Goal: Complete application form

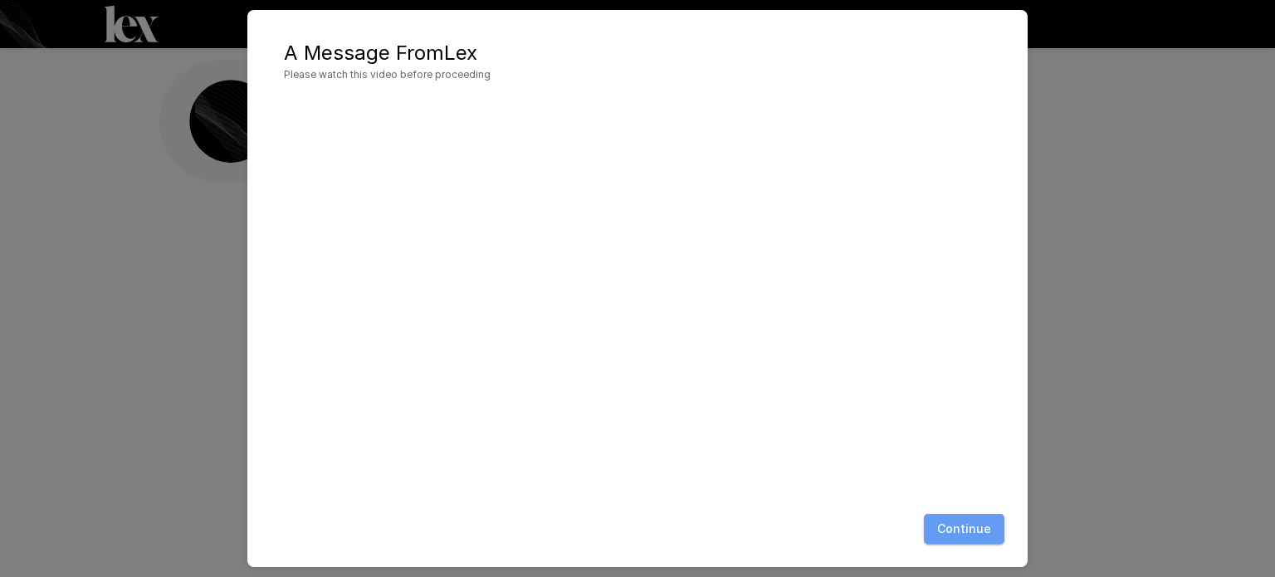
click at [945, 517] on button "Continue" at bounding box center [964, 529] width 81 height 31
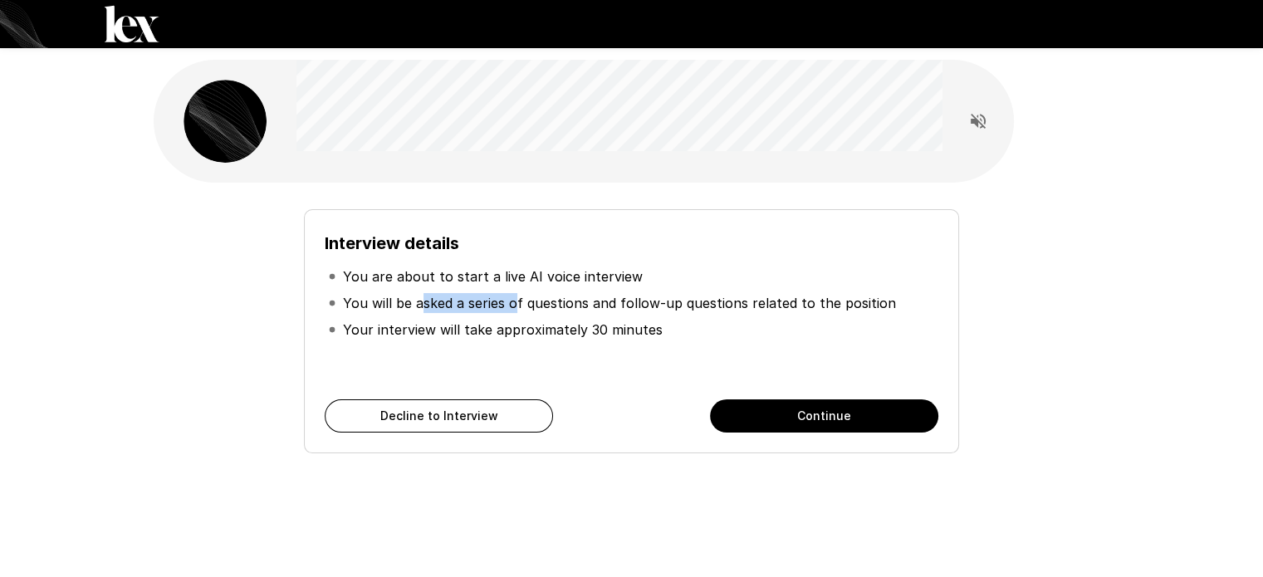
drag, startPoint x: 419, startPoint y: 302, endPoint x: 574, endPoint y: 320, distance: 156.3
click at [560, 318] on ul "You are about to start a live AI voice interview You will be asked a series of …" at bounding box center [631, 303] width 613 height 93
click at [580, 321] on p "Your interview will take approximately 30 minutes" at bounding box center [503, 330] width 320 height 20
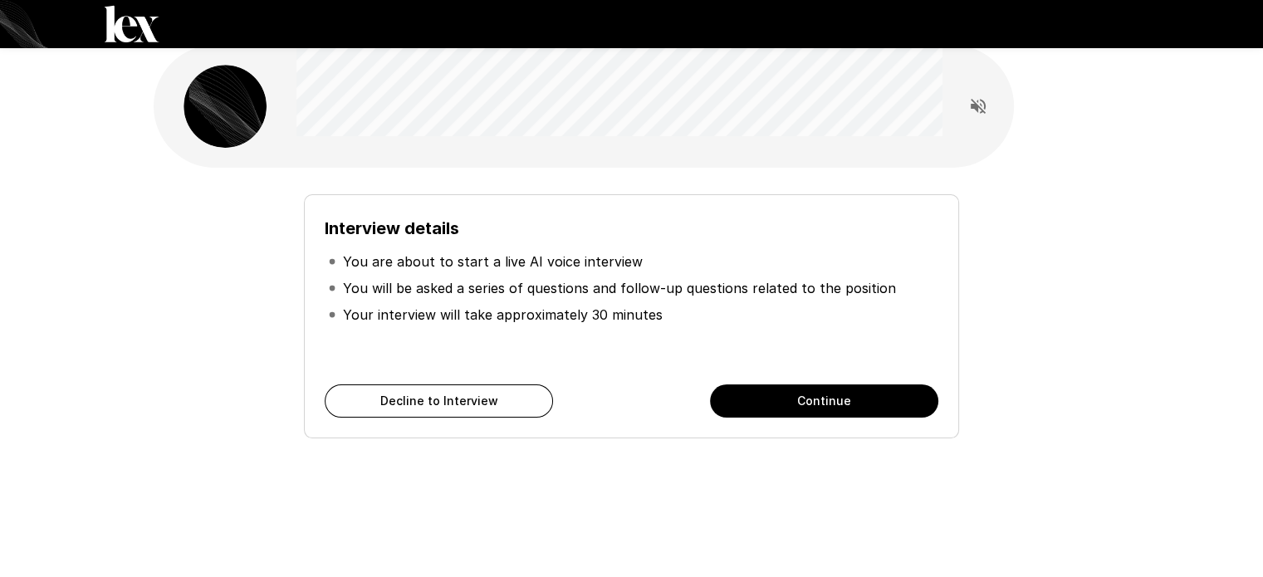
click at [780, 396] on button "Continue" at bounding box center [824, 400] width 228 height 33
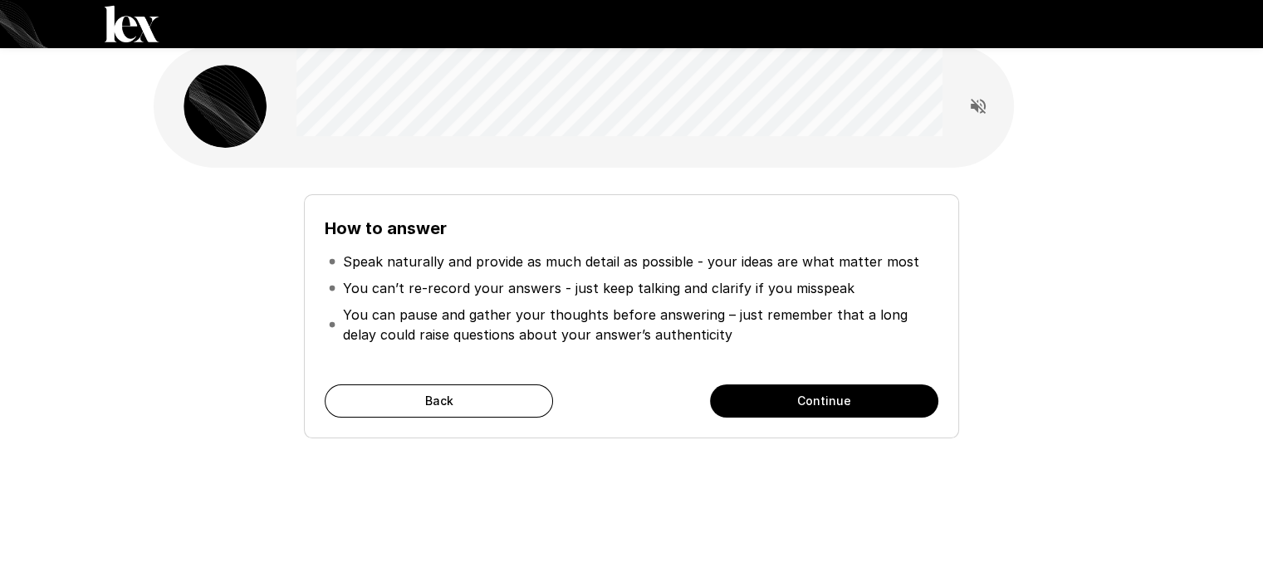
click at [795, 403] on button "Continue" at bounding box center [824, 400] width 228 height 33
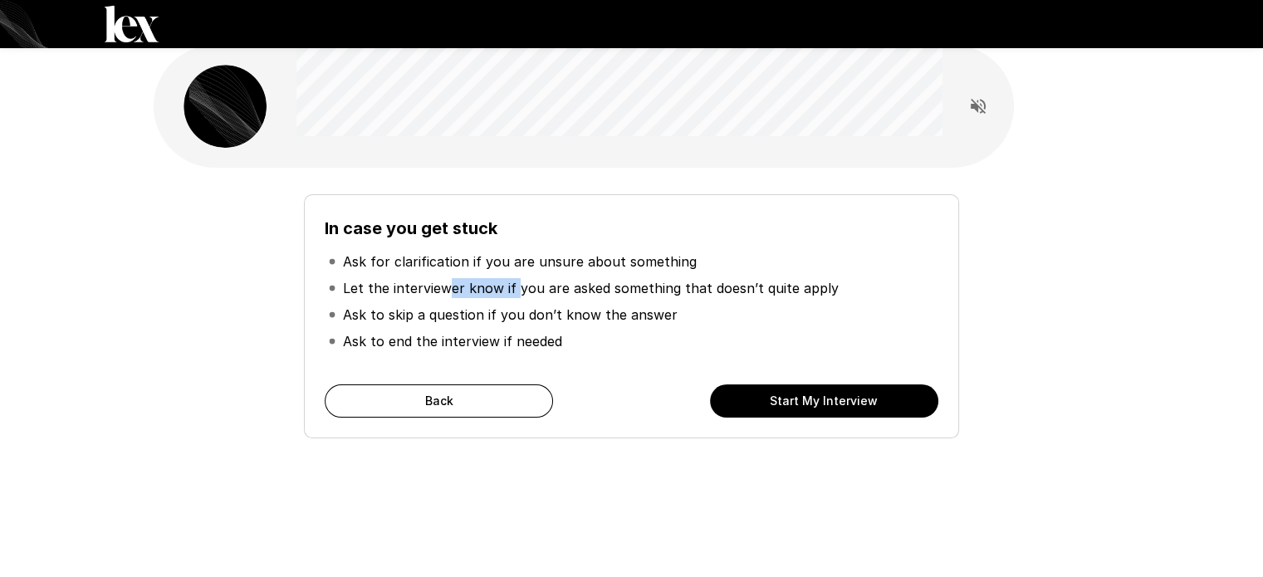
drag, startPoint x: 456, startPoint y: 285, endPoint x: 632, endPoint y: 312, distance: 178.1
click at [588, 306] on ul "Ask for clarification if you are unsure about something Let the interviewer kno…" at bounding box center [631, 302] width 613 height 120
click at [632, 312] on p "Ask to skip a question if you don’t know the answer" at bounding box center [510, 315] width 335 height 20
click at [868, 401] on button "Start My Interview" at bounding box center [824, 400] width 228 height 33
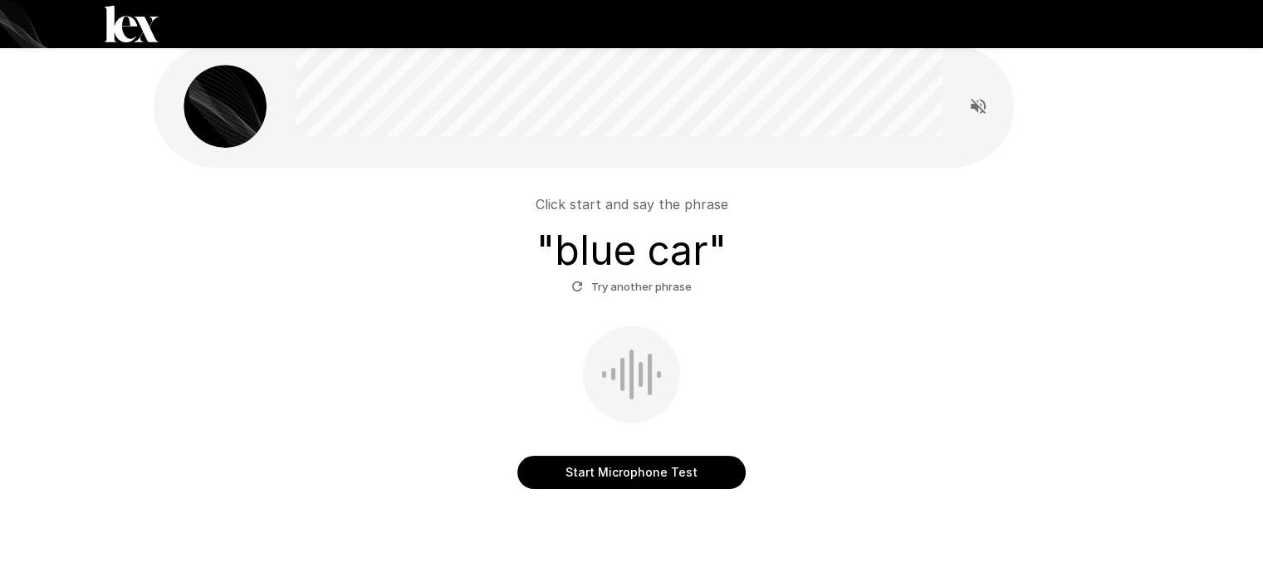
click at [675, 467] on button "Start Microphone Test" at bounding box center [631, 472] width 228 height 33
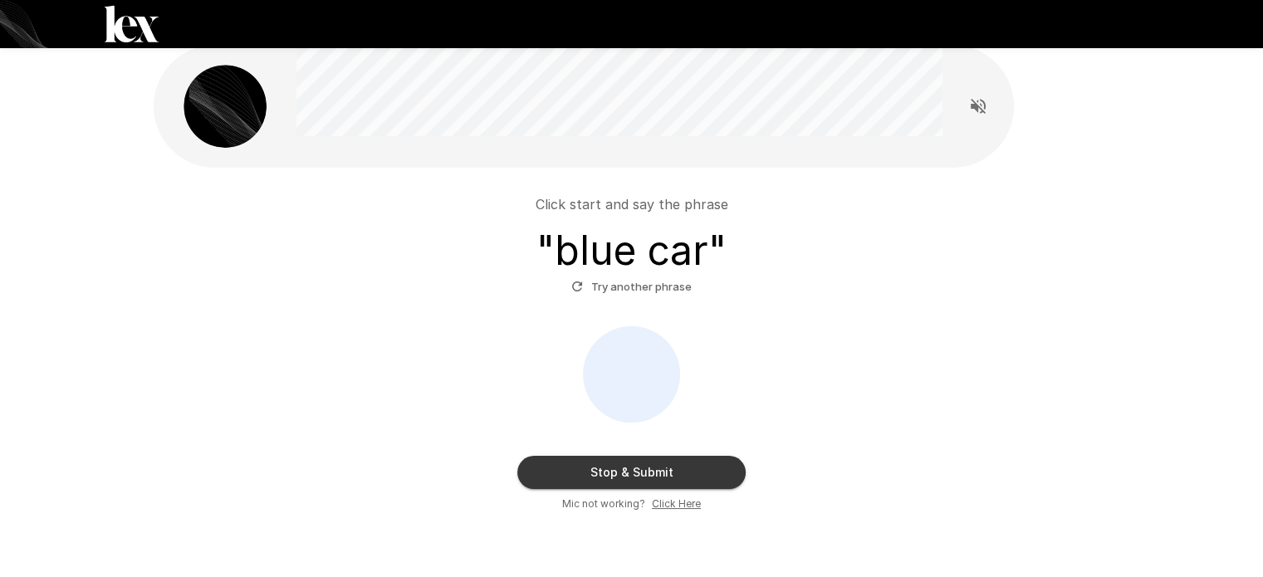
click at [654, 464] on button "Stop & Submit" at bounding box center [631, 472] width 228 height 33
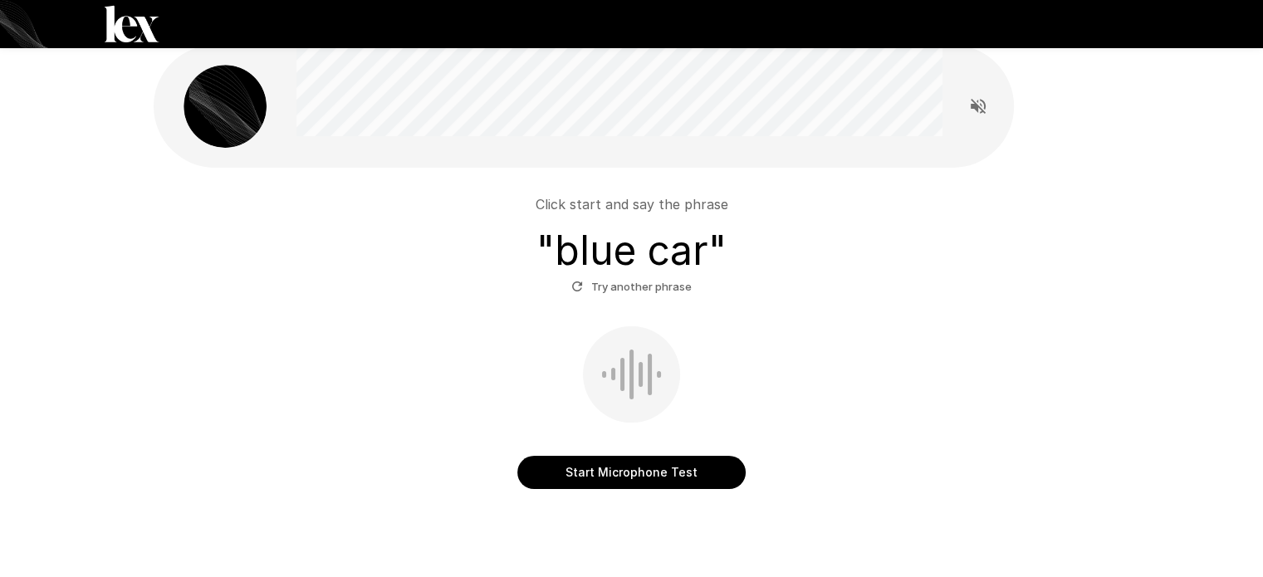
scroll to position [2, 0]
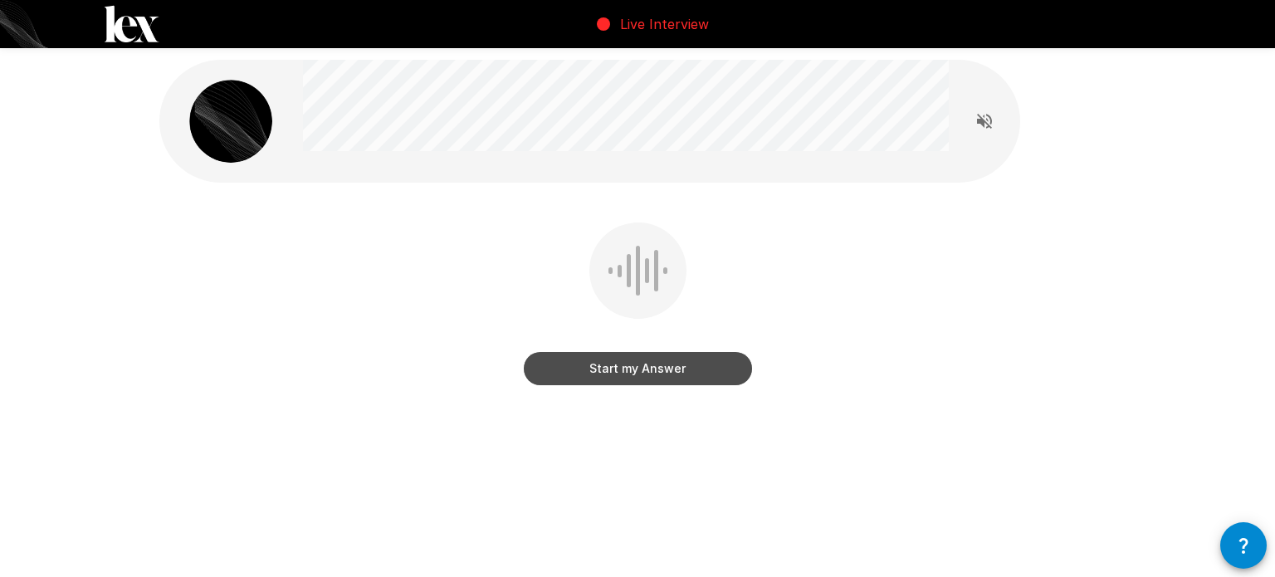
click at [682, 370] on button "Start my Answer" at bounding box center [638, 368] width 228 height 33
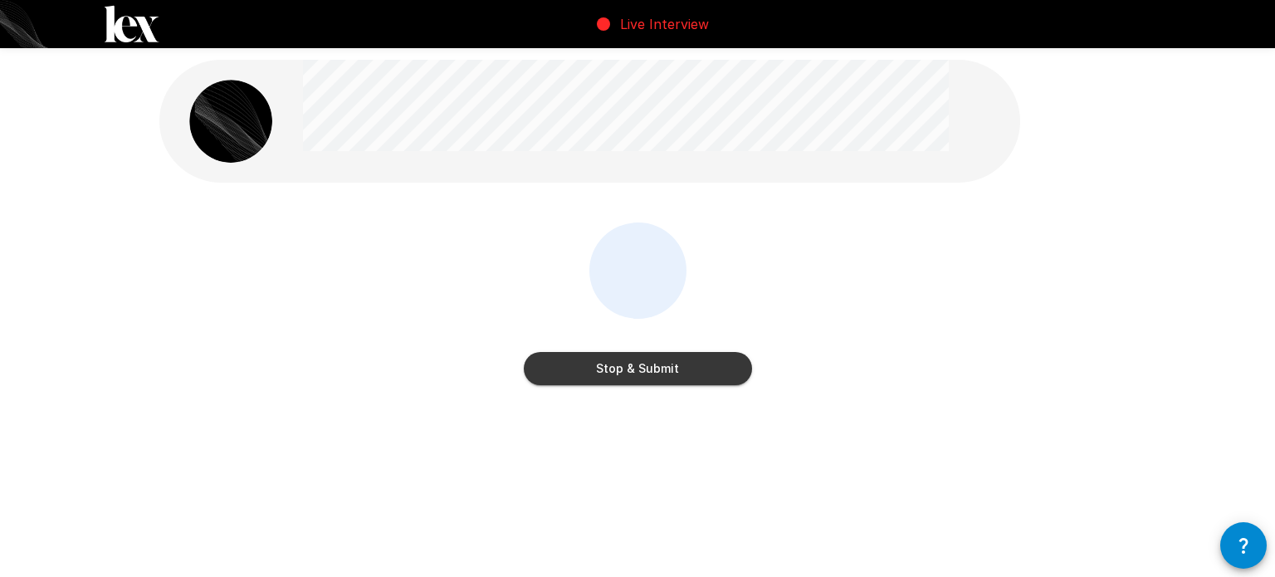
click at [682, 370] on button "Stop & Submit" at bounding box center [638, 368] width 228 height 33
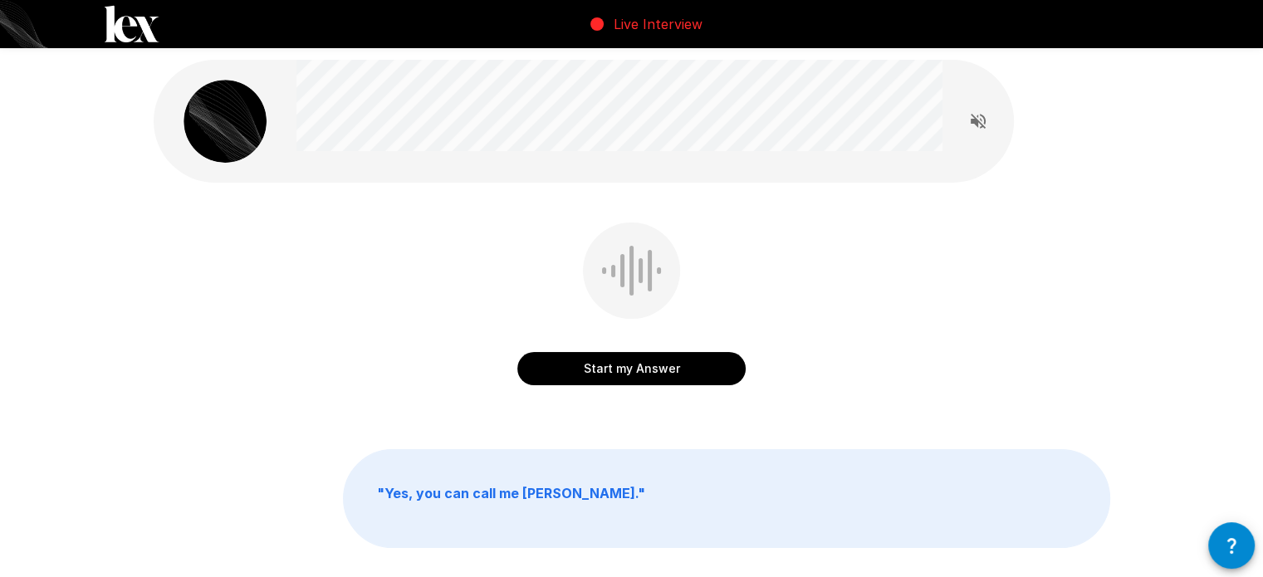
click at [691, 378] on button "Start my Answer" at bounding box center [631, 368] width 228 height 33
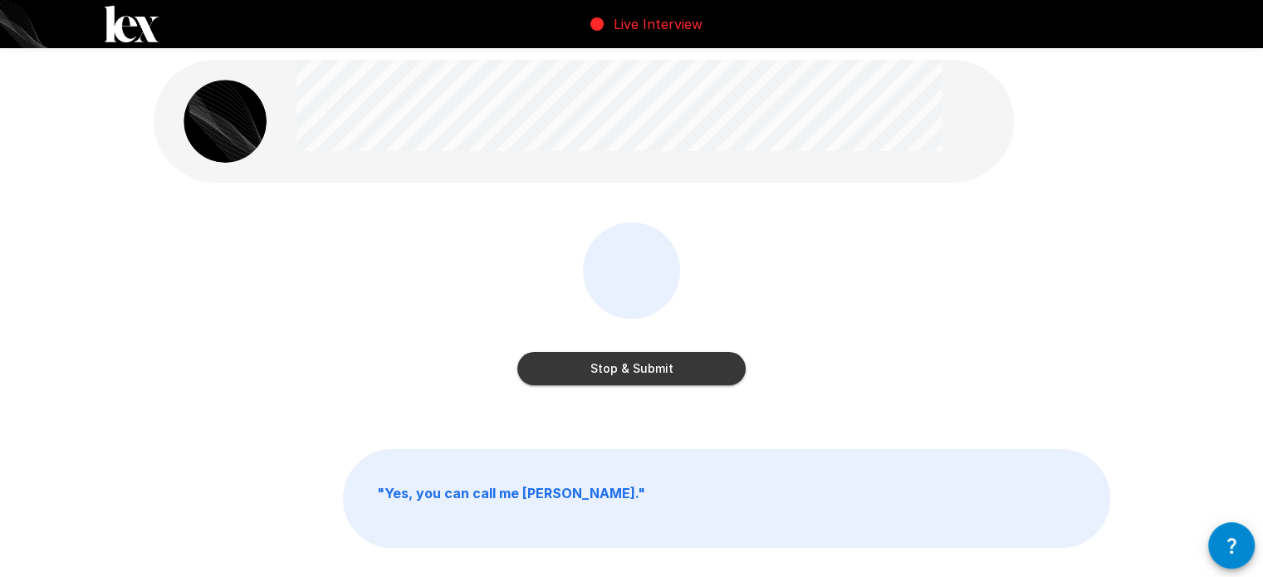
click at [648, 377] on button "Stop & Submit" at bounding box center [631, 368] width 228 height 33
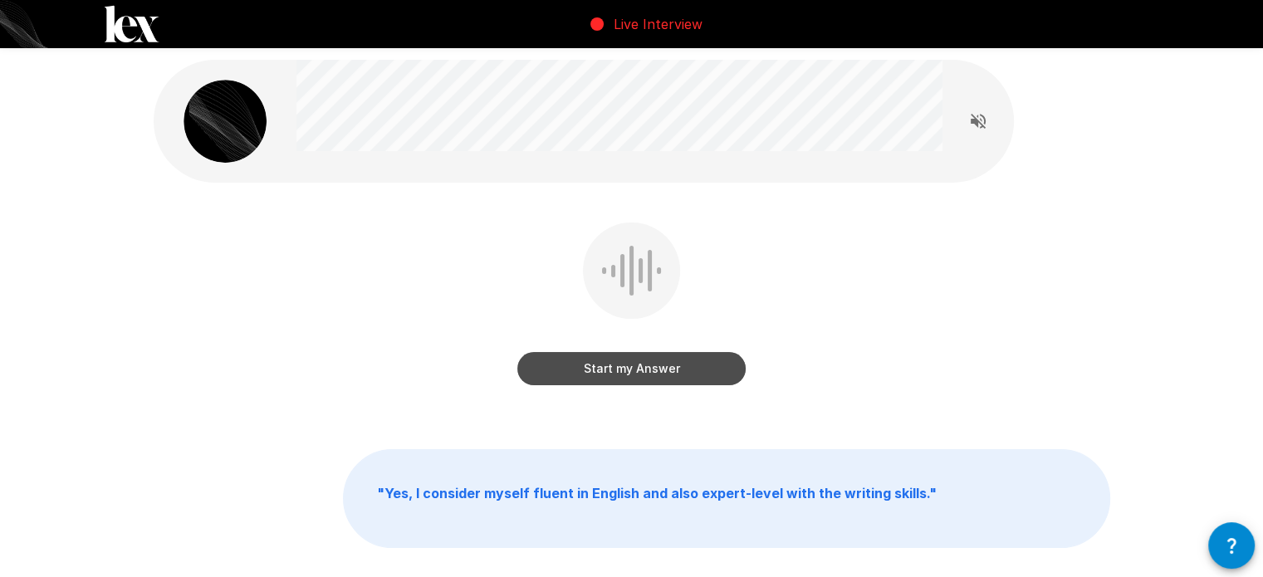
click at [677, 373] on button "Start my Answer" at bounding box center [631, 368] width 228 height 33
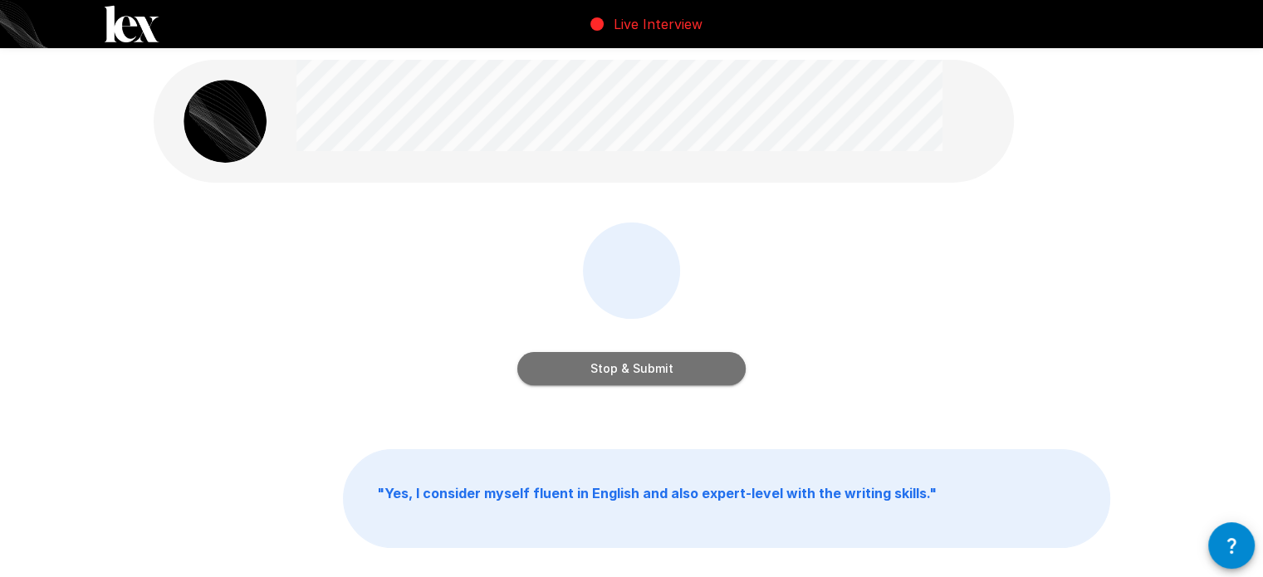
click at [677, 373] on button "Stop & Submit" at bounding box center [631, 368] width 228 height 33
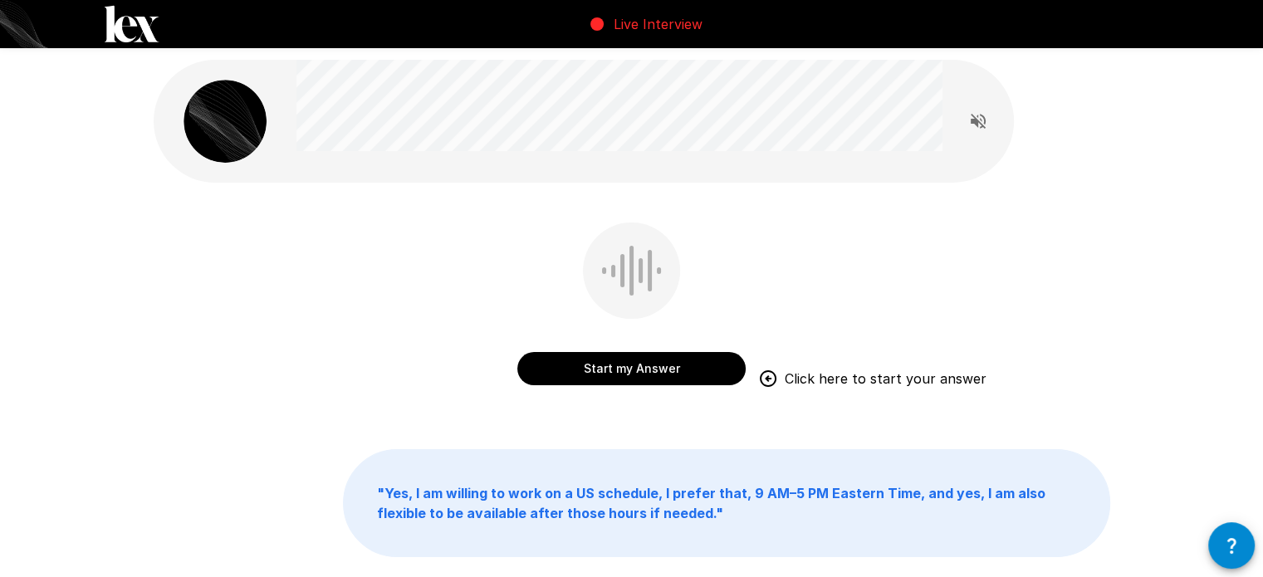
click at [692, 365] on button "Start my Answer" at bounding box center [631, 368] width 228 height 33
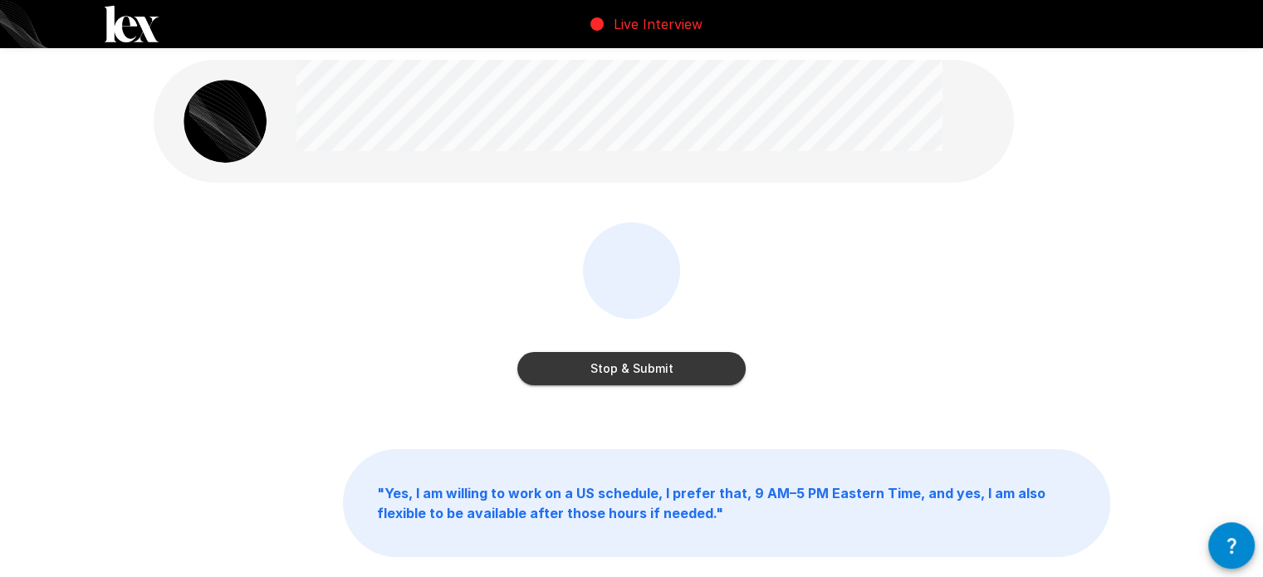
click at [579, 371] on button "Stop & Submit" at bounding box center [631, 368] width 228 height 33
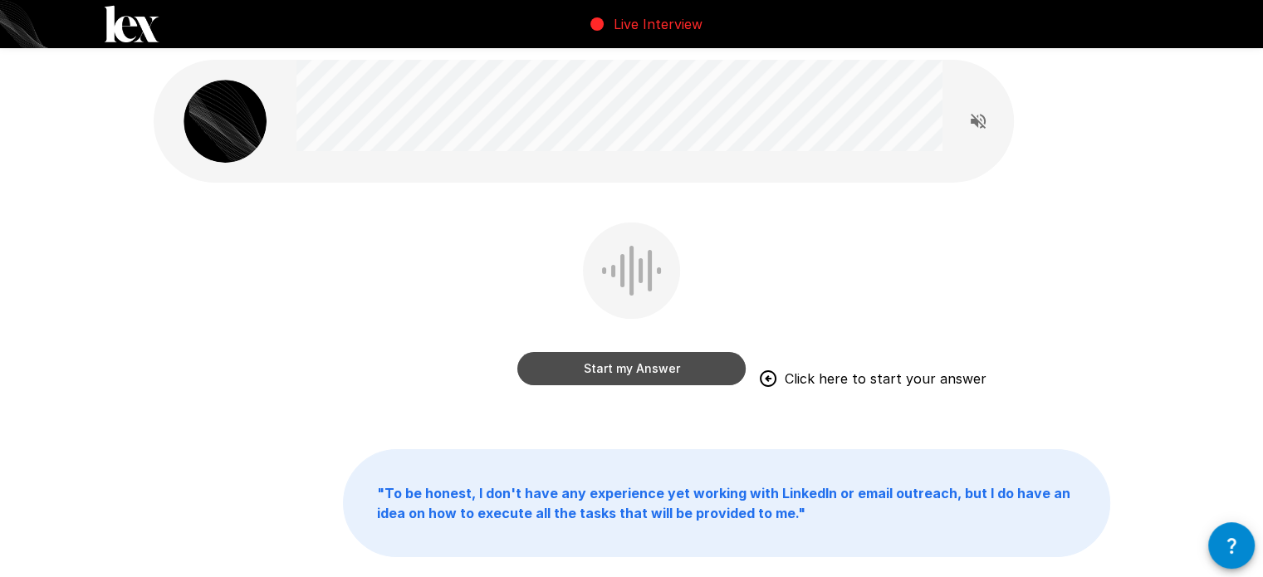
click at [654, 374] on button "Start my Answer" at bounding box center [631, 368] width 228 height 33
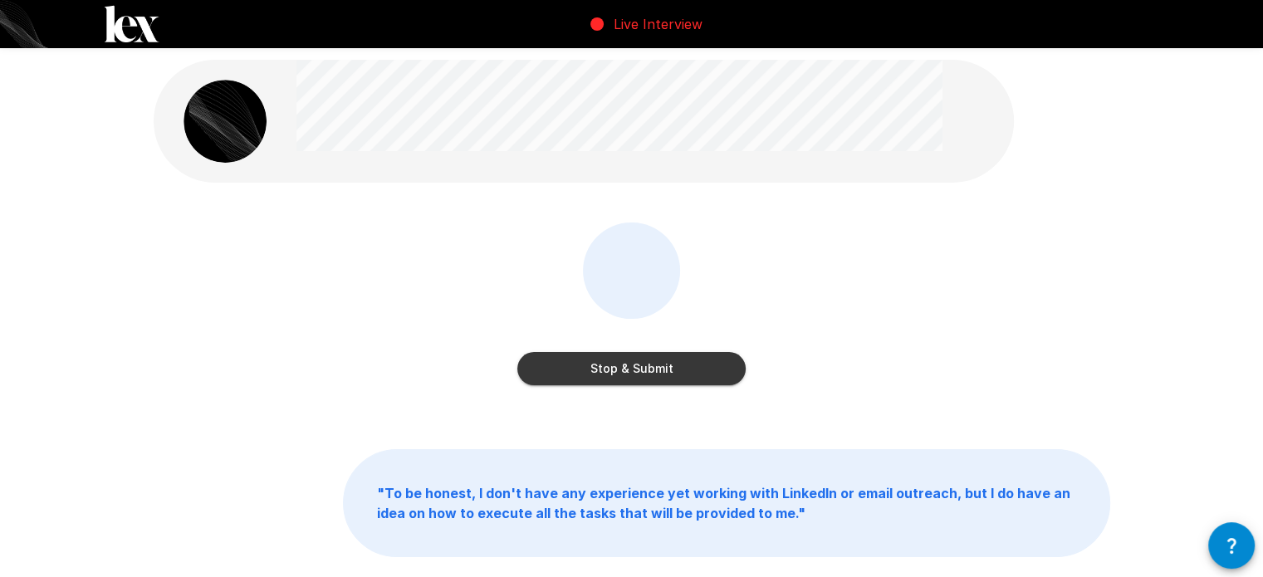
click at [668, 371] on button "Stop & Submit" at bounding box center [631, 368] width 228 height 33
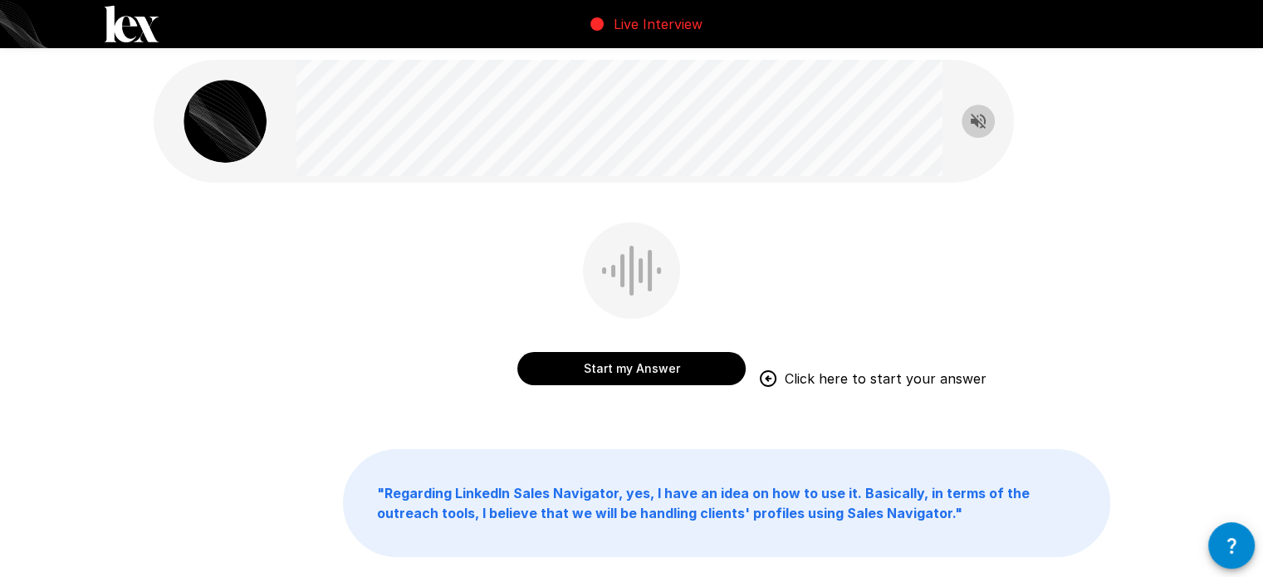
click at [978, 129] on icon "Read questions aloud" at bounding box center [978, 121] width 20 height 20
click at [620, 371] on button "Start my Answer" at bounding box center [631, 368] width 228 height 33
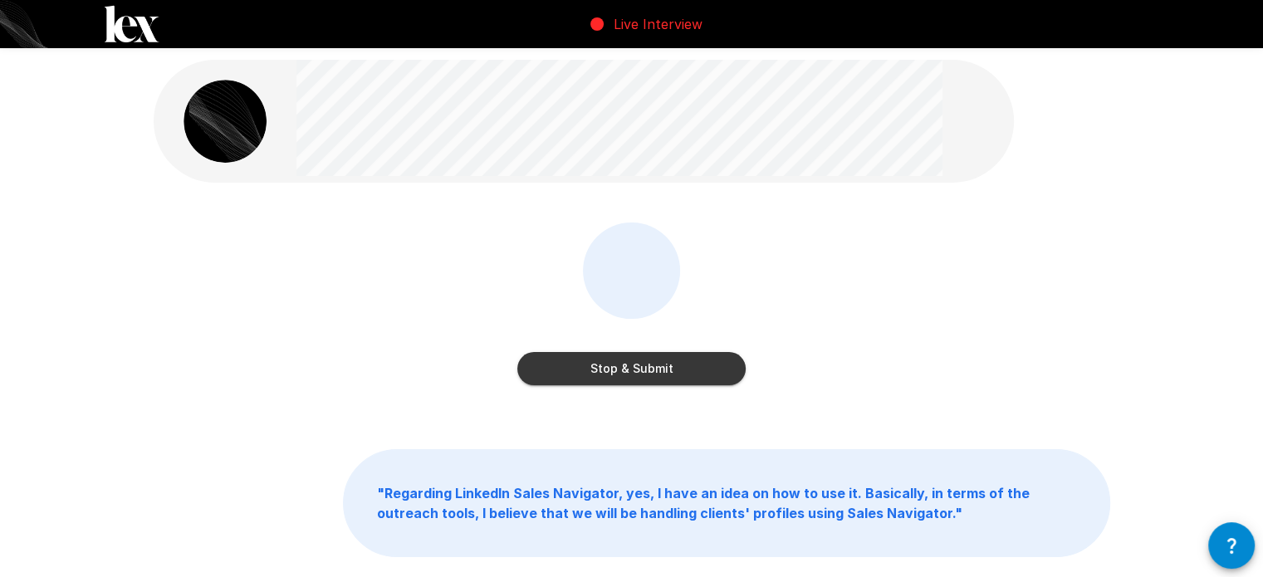
click at [641, 367] on button "Stop & Submit" at bounding box center [631, 368] width 228 height 33
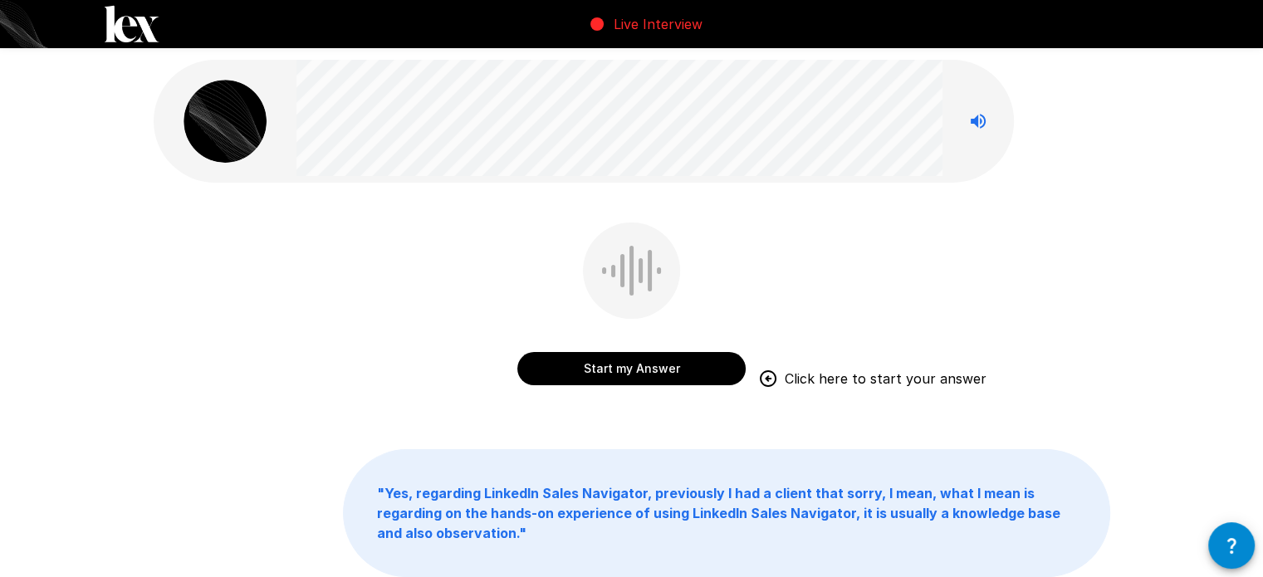
click at [647, 370] on button "Start my Answer" at bounding box center [631, 368] width 228 height 33
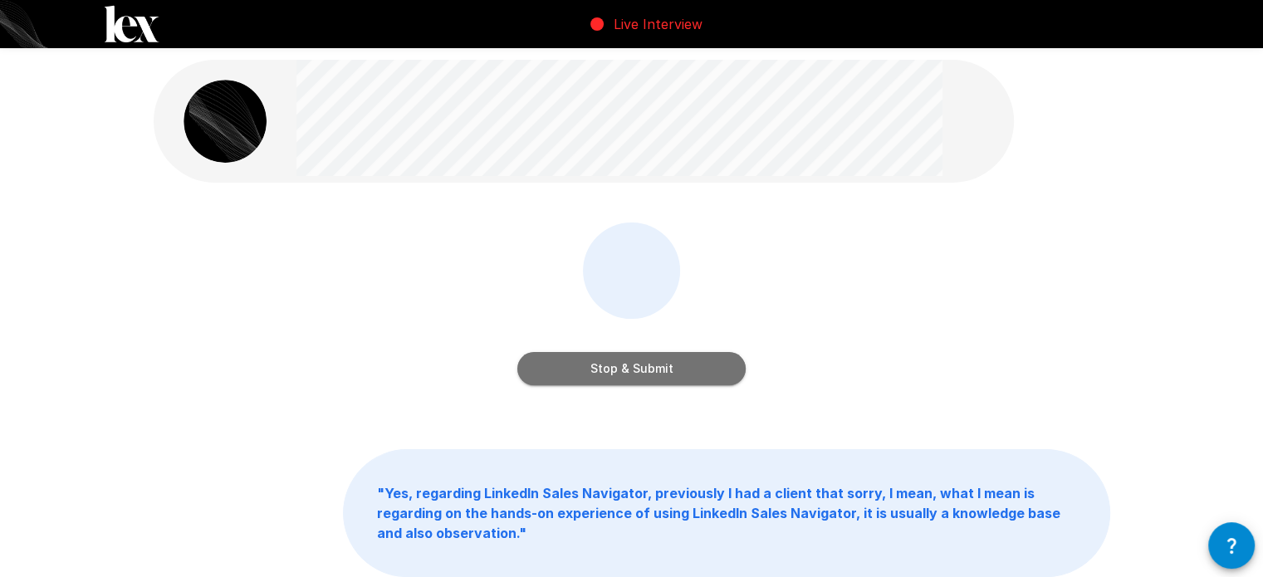
click at [699, 375] on button "Stop & Submit" at bounding box center [631, 368] width 228 height 33
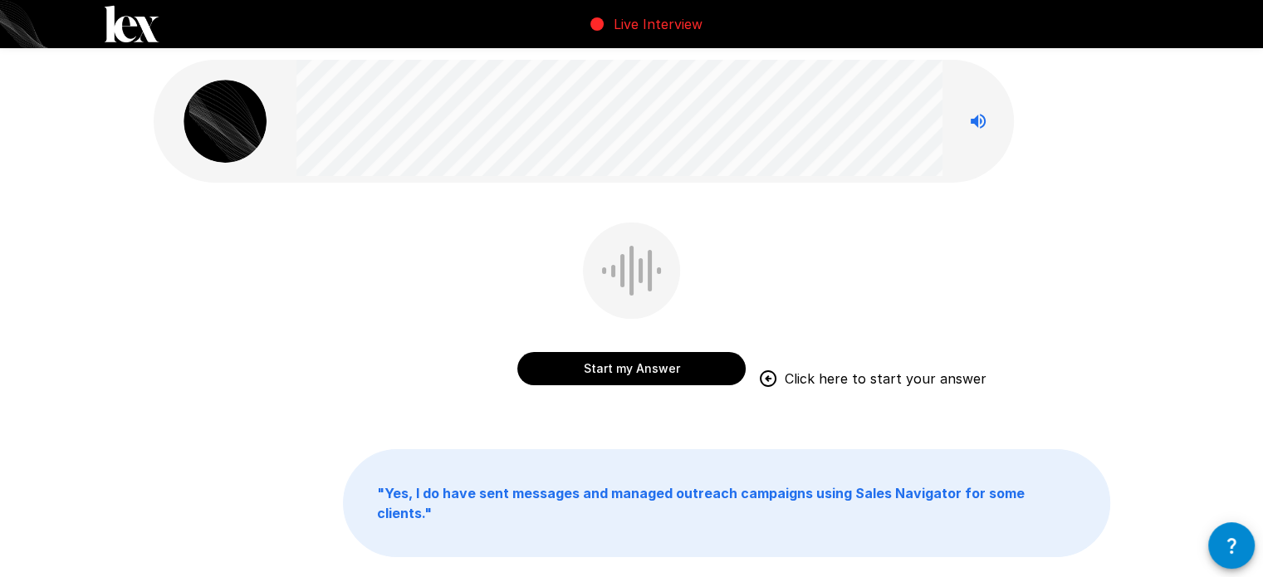
click at [697, 376] on button "Start my Answer" at bounding box center [631, 368] width 228 height 33
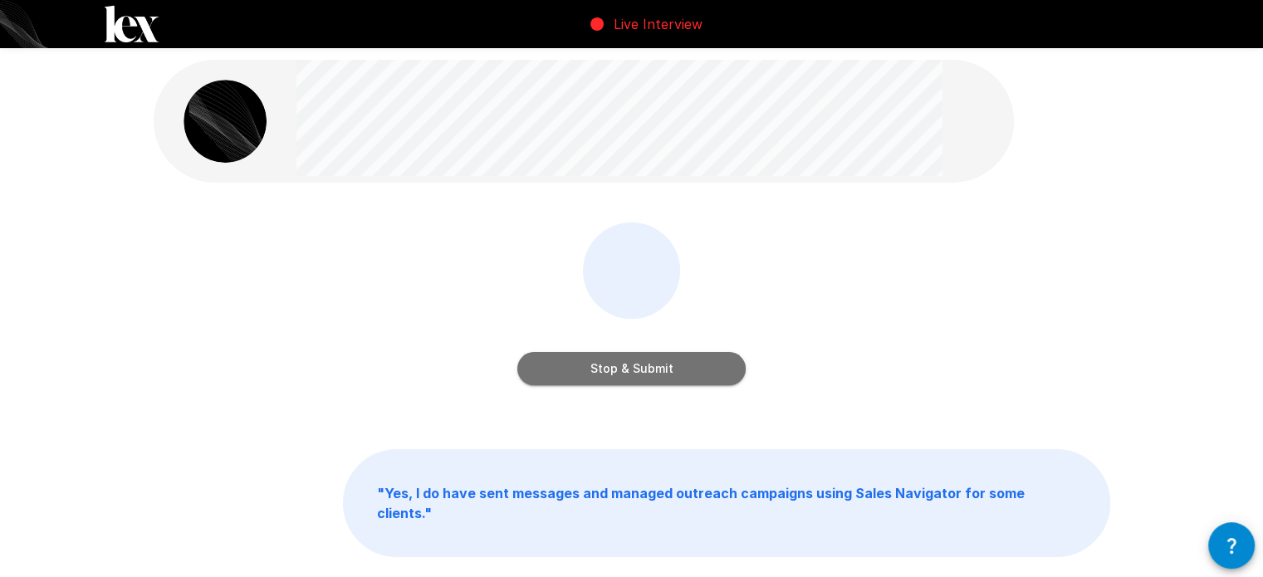
click at [720, 374] on button "Stop & Submit" at bounding box center [631, 368] width 228 height 33
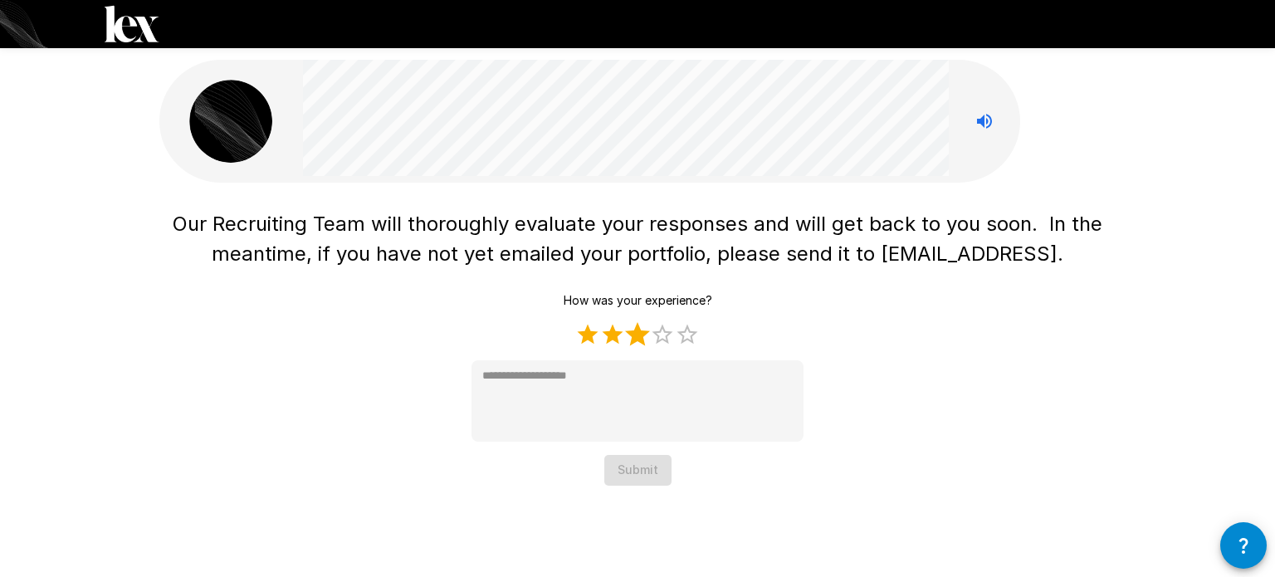
click at [644, 337] on label "3 Stars" at bounding box center [637, 334] width 25 height 25
type textarea "*"
click at [643, 472] on button "Submit" at bounding box center [637, 470] width 67 height 31
